Goal: Information Seeking & Learning: Check status

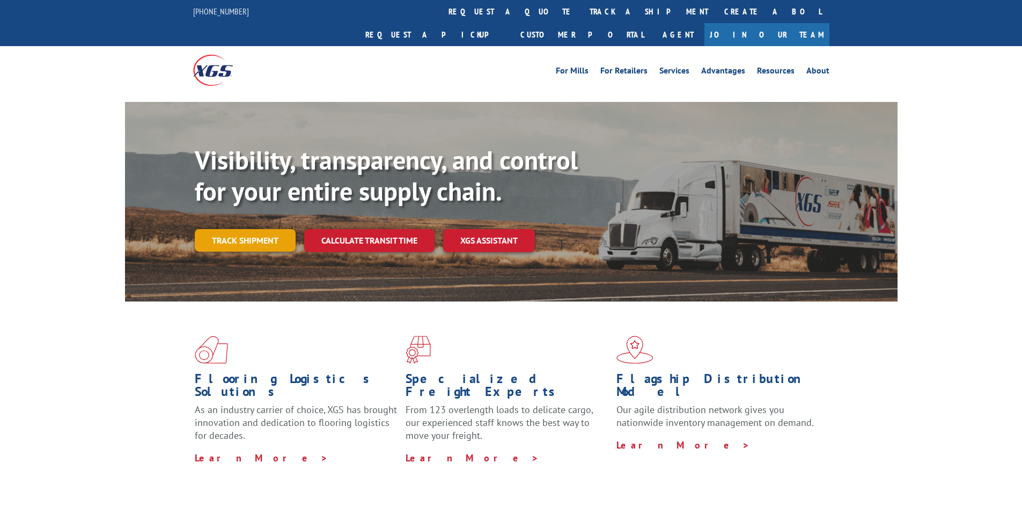
click at [257, 229] on link "Track shipment" at bounding box center [245, 240] width 101 height 23
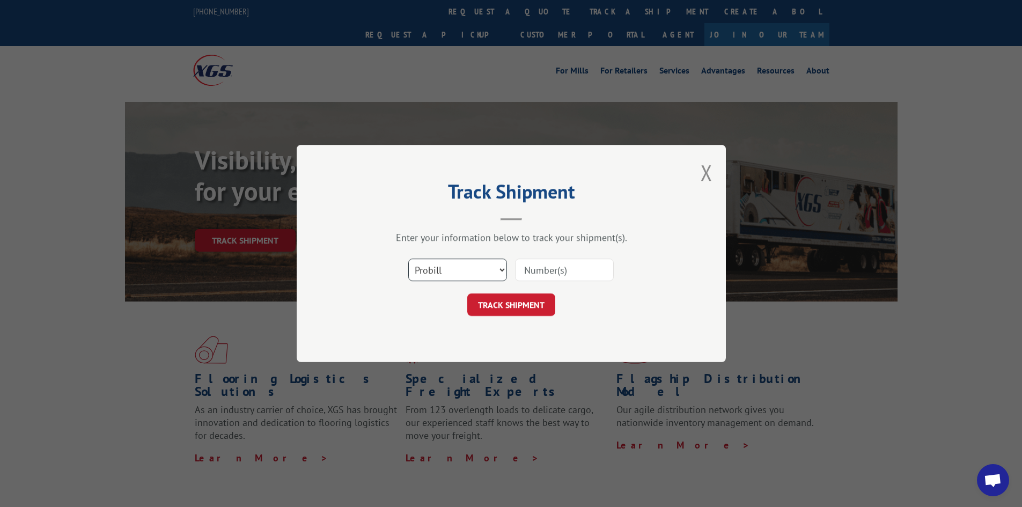
click at [500, 268] on select "Select category... Probill BOL PO" at bounding box center [457, 270] width 99 height 23
select select "po"
click at [408, 259] on select "Select category... Probill BOL PO" at bounding box center [457, 270] width 99 height 23
click at [534, 269] on input at bounding box center [564, 270] width 99 height 23
paste input "19545447"
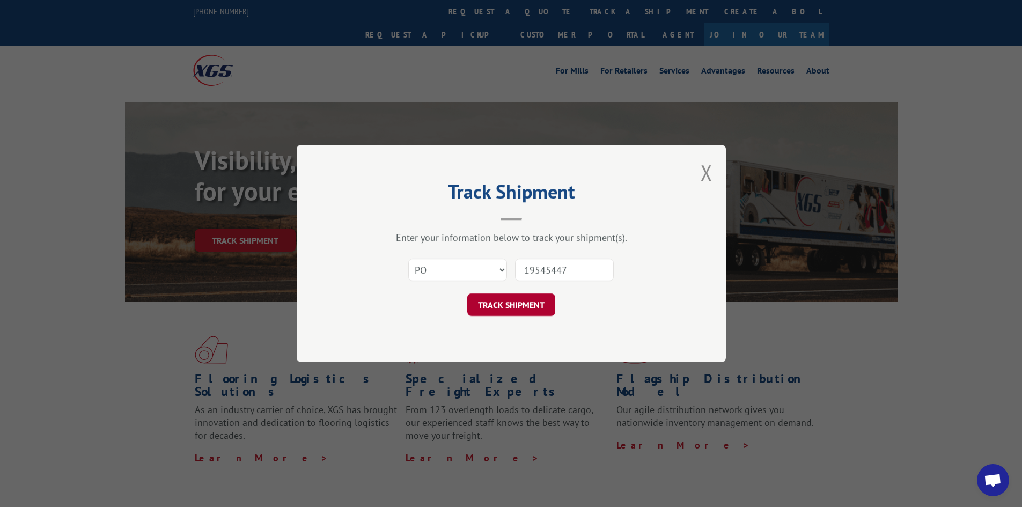
type input "19545447"
click at [498, 304] on button "TRACK SHIPMENT" at bounding box center [511, 304] width 88 height 23
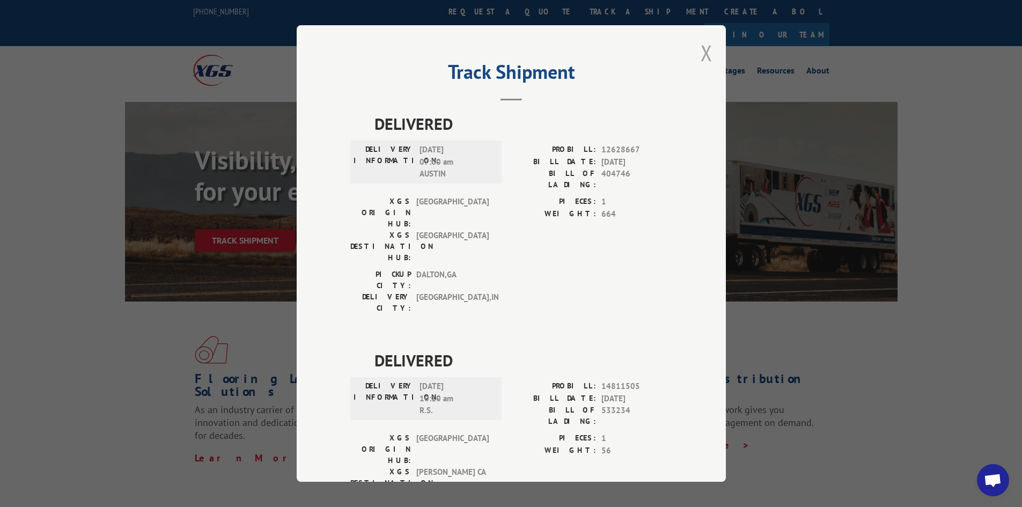
click at [700, 52] on button "Close modal" at bounding box center [706, 53] width 12 height 28
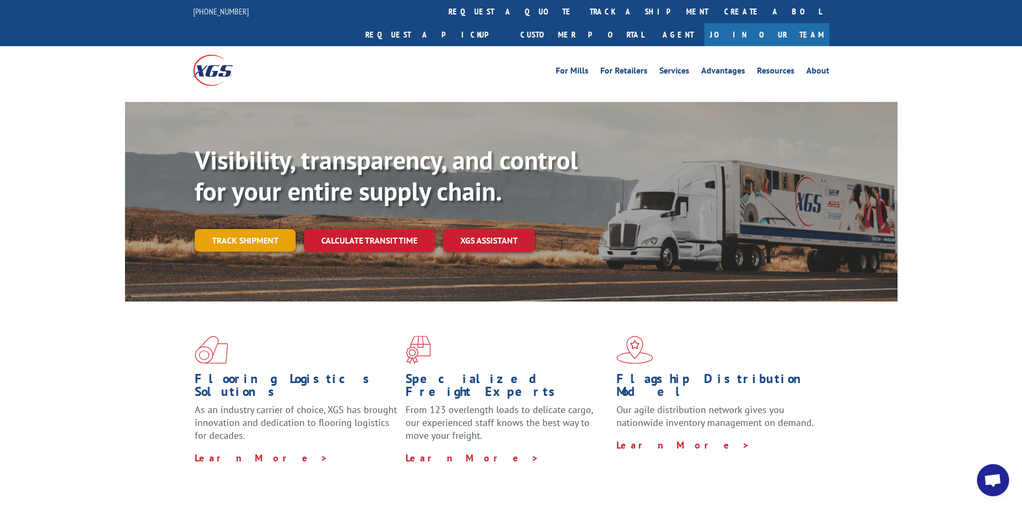
click at [234, 229] on link "Track shipment" at bounding box center [245, 240] width 101 height 23
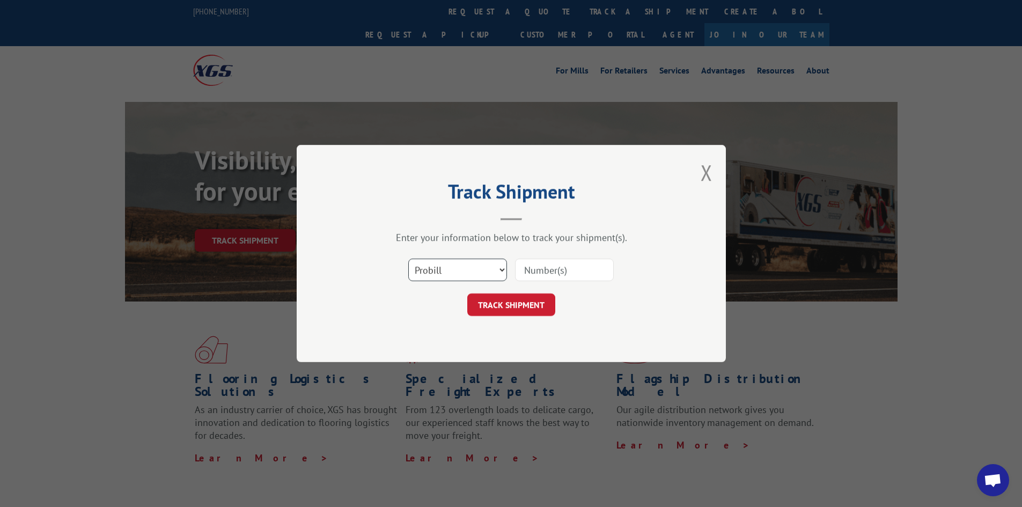
click at [499, 268] on select "Select category... Probill BOL PO" at bounding box center [457, 270] width 99 height 23
select select "po"
click at [408, 259] on select "Select category... Probill BOL PO" at bounding box center [457, 270] width 99 height 23
click at [549, 269] on input at bounding box center [564, 270] width 99 height 23
paste input "19545437"
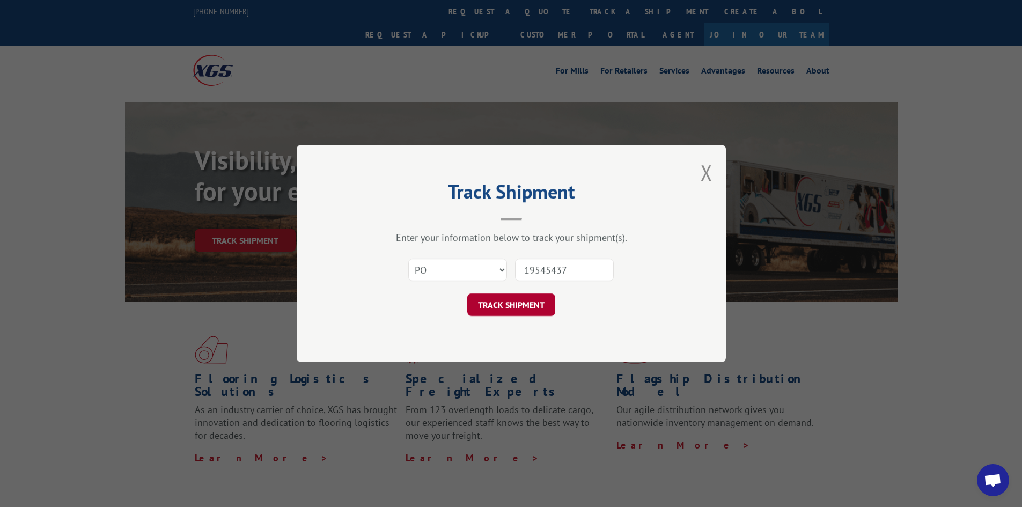
type input "19545437"
click at [516, 303] on button "TRACK SHIPMENT" at bounding box center [511, 304] width 88 height 23
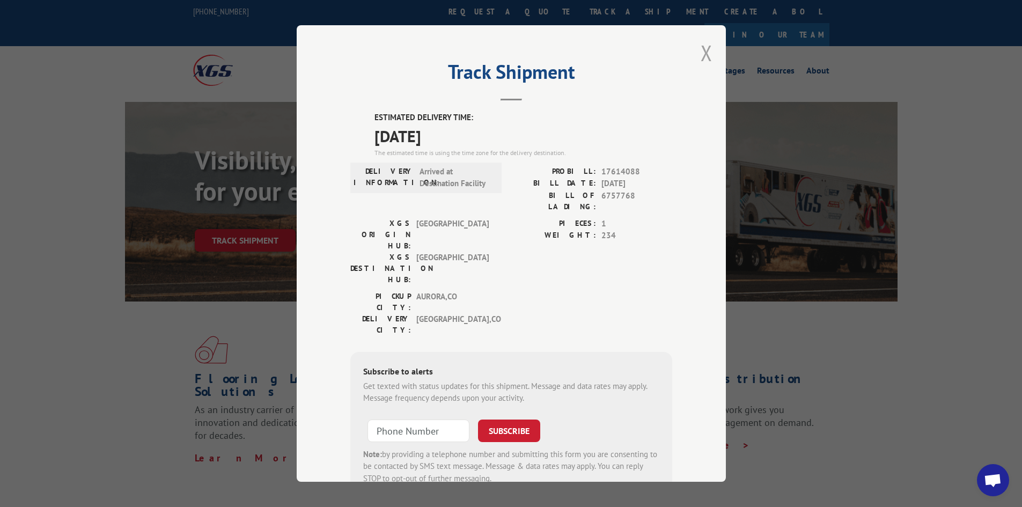
click at [700, 50] on button "Close modal" at bounding box center [706, 53] width 12 height 28
